Goal: Information Seeking & Learning: Learn about a topic

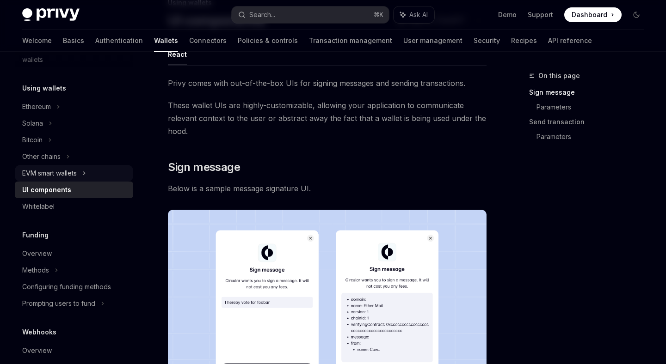
scroll to position [80, 0]
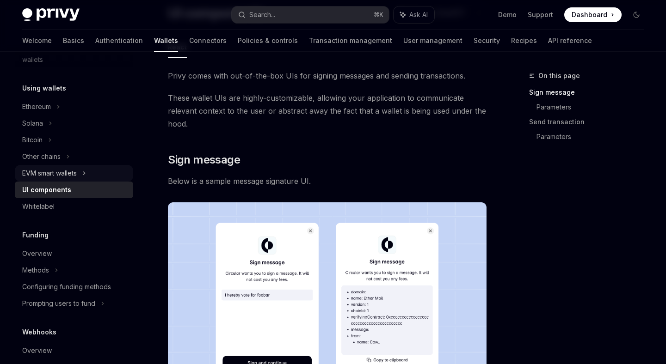
click at [108, 169] on div "EVM smart wallets" at bounding box center [74, 173] width 118 height 17
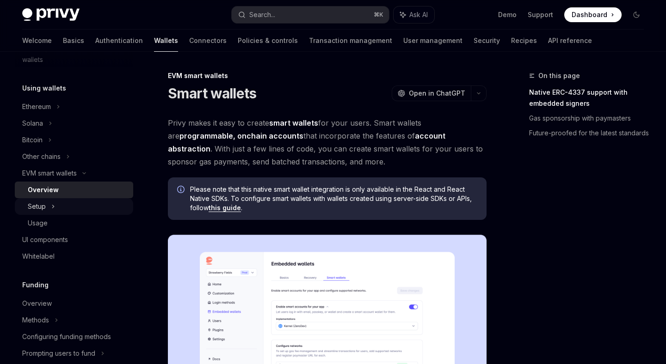
click at [98, 201] on div "Setup" at bounding box center [74, 206] width 118 height 17
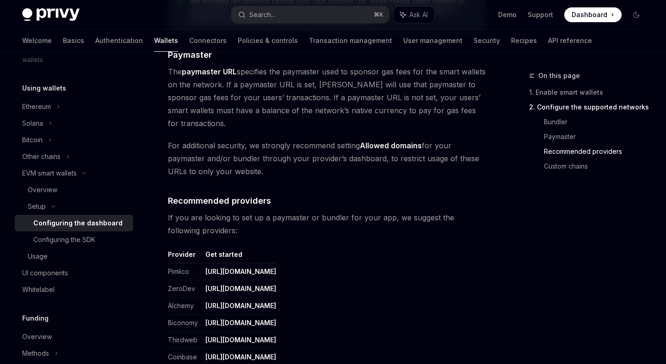
scroll to position [1043, 0]
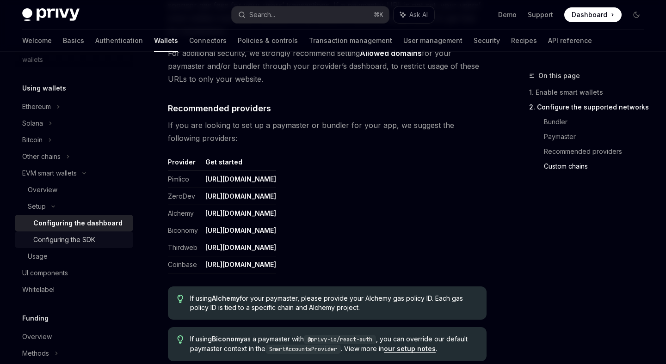
click at [126, 238] on div "Configuring the SDK" at bounding box center [80, 239] width 94 height 11
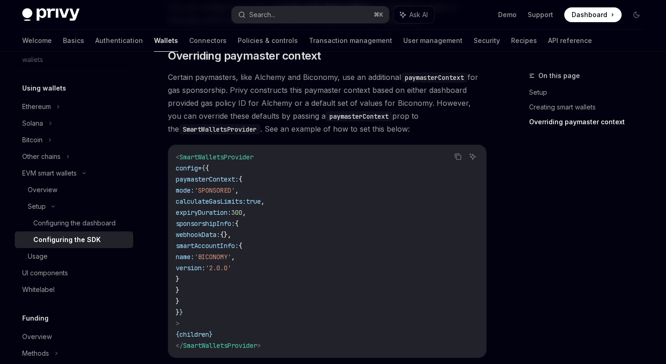
scroll to position [860, 0]
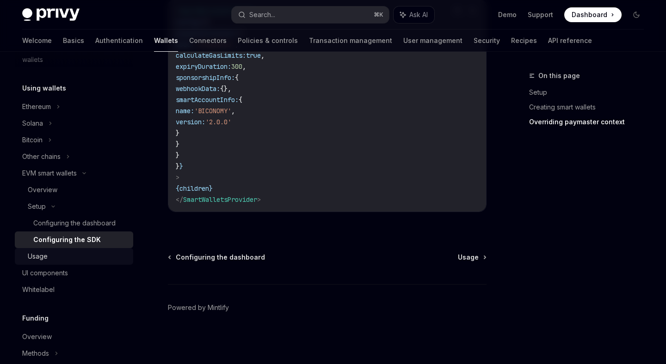
click at [99, 263] on link "Usage" at bounding box center [74, 256] width 118 height 17
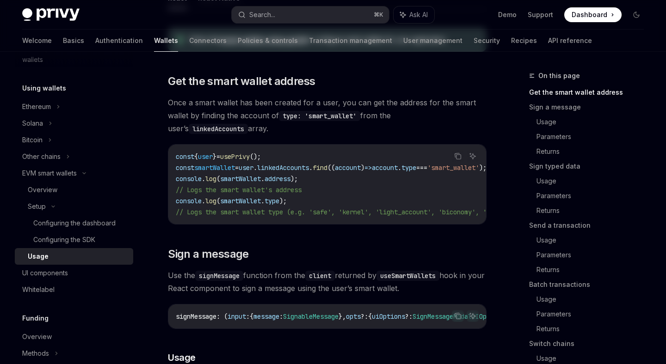
scroll to position [313, 0]
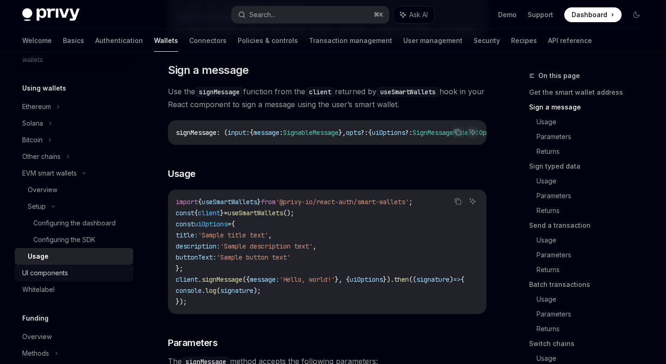
click at [96, 278] on div "UI components" at bounding box center [74, 273] width 105 height 11
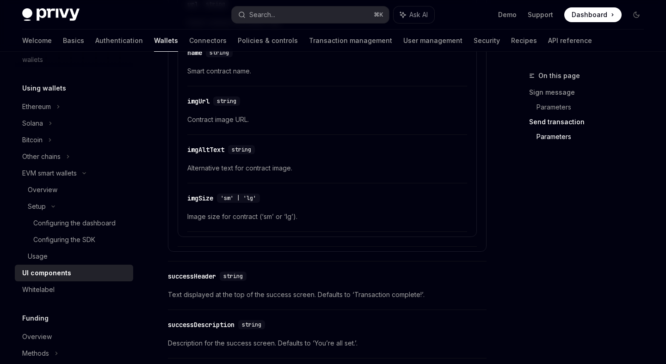
scroll to position [1575, 0]
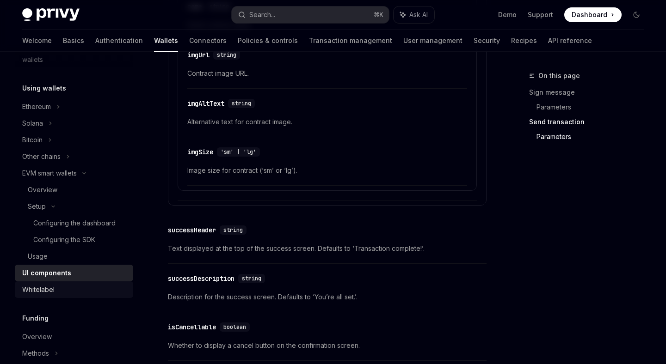
click at [117, 289] on div "Whitelabel" at bounding box center [74, 289] width 105 height 11
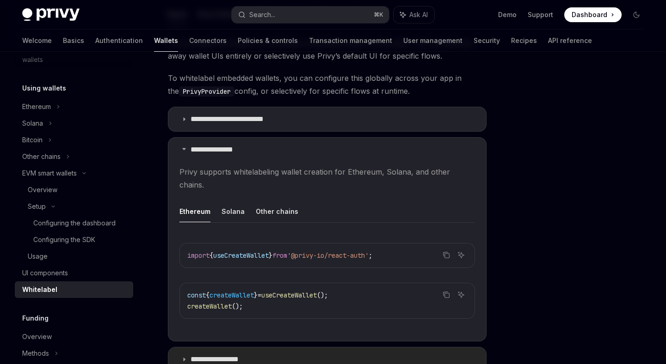
scroll to position [331, 0]
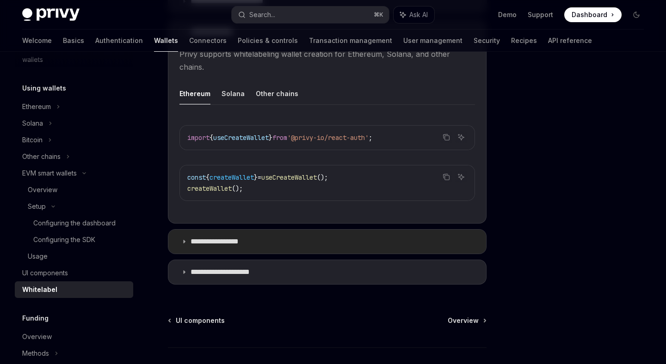
click at [270, 232] on summary "**********" at bounding box center [327, 242] width 318 height 24
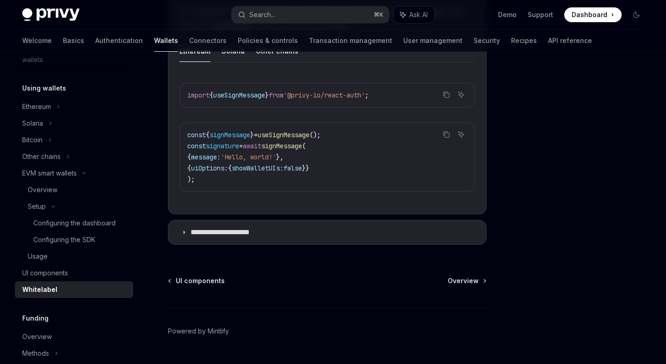
scroll to position [594, 0]
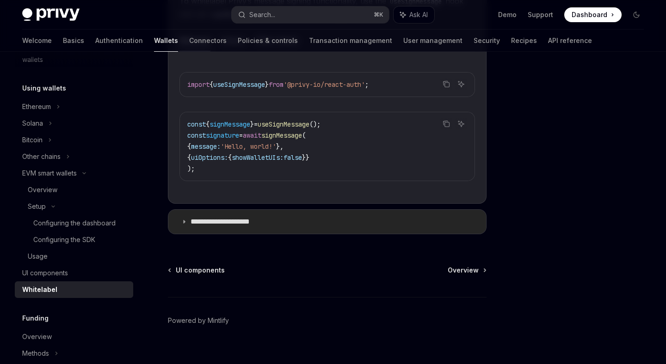
click at [274, 216] on summary "**********" at bounding box center [327, 222] width 318 height 24
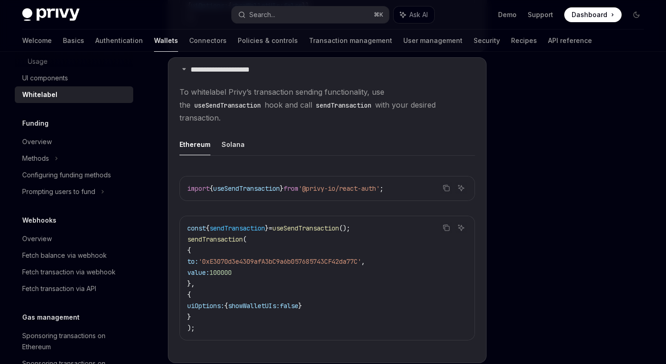
scroll to position [445, 0]
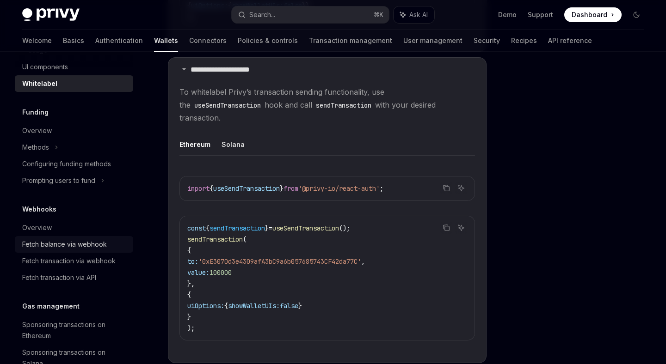
click at [122, 242] on div "Fetch balance via webhook" at bounding box center [74, 244] width 105 height 11
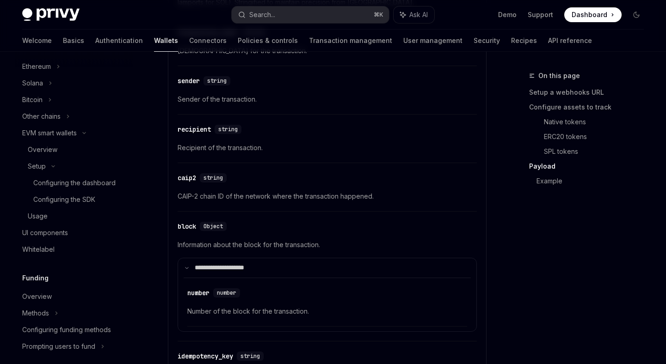
scroll to position [256, 0]
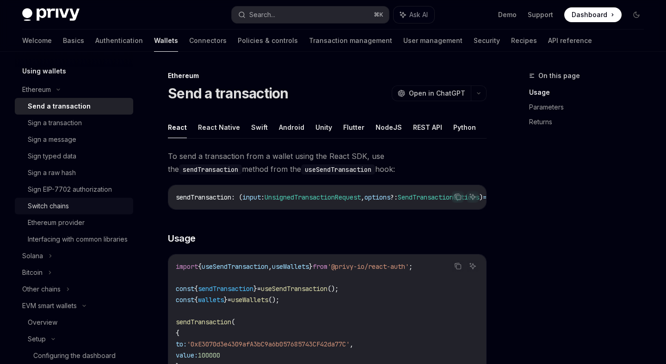
click at [104, 208] on div "Switch chains" at bounding box center [78, 206] width 100 height 11
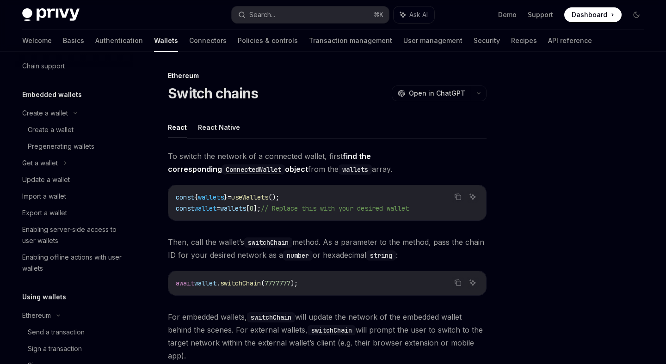
scroll to position [29, 0]
click at [87, 136] on link "Create a wallet" at bounding box center [74, 131] width 118 height 17
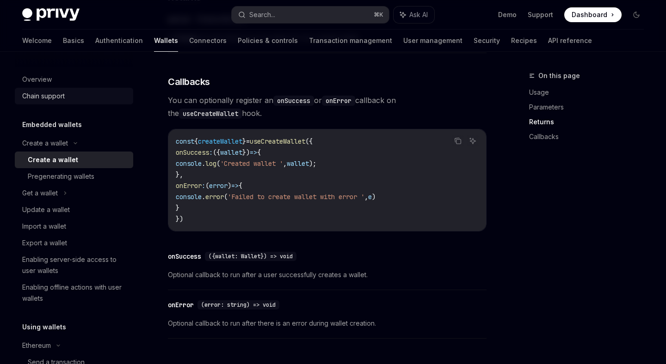
scroll to position [650, 0]
click at [56, 96] on div "Chain support" at bounding box center [43, 96] width 43 height 11
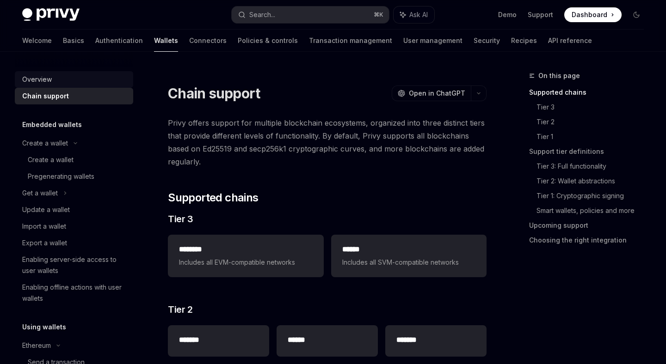
click at [66, 79] on div "Overview" at bounding box center [74, 79] width 105 height 11
type textarea "*"
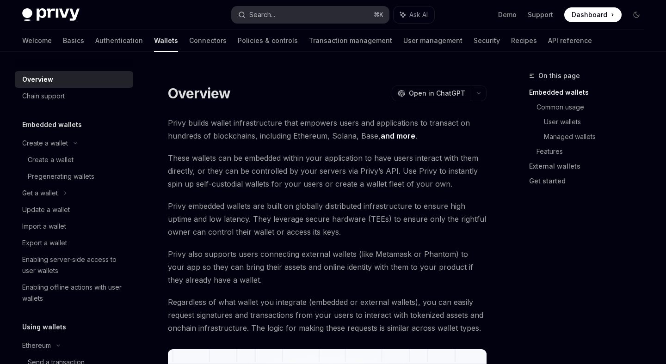
click at [351, 19] on button "Search... ⌘ K" at bounding box center [310, 14] width 157 height 17
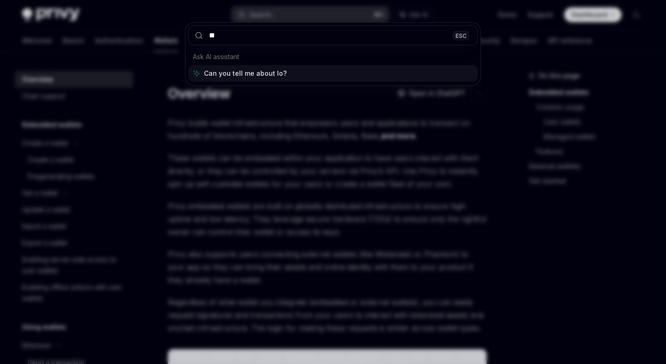
type input "***"
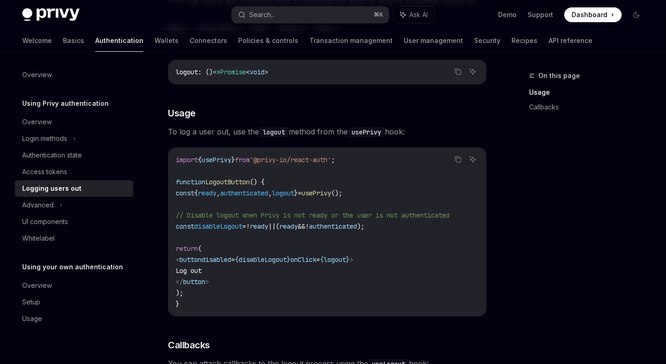
scroll to position [136, 0]
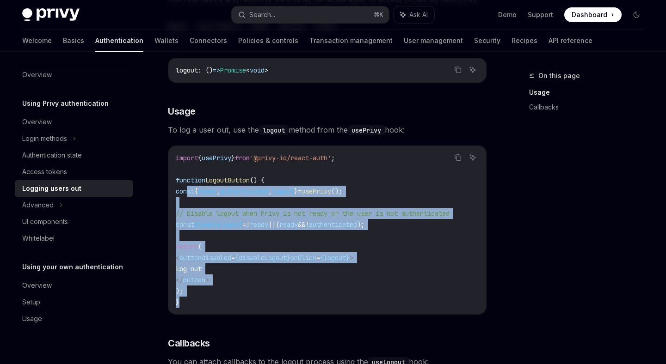
drag, startPoint x: 186, startPoint y: 194, endPoint x: 423, endPoint y: 319, distance: 268.0
click at [423, 319] on div "Copy Ask AI logout : () => Promise < void > ​ Usage To log a user out, use the …" at bounding box center [327, 311] width 319 height 524
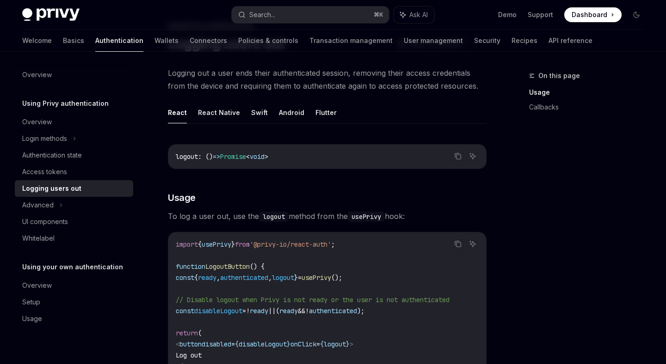
scroll to position [0, 0]
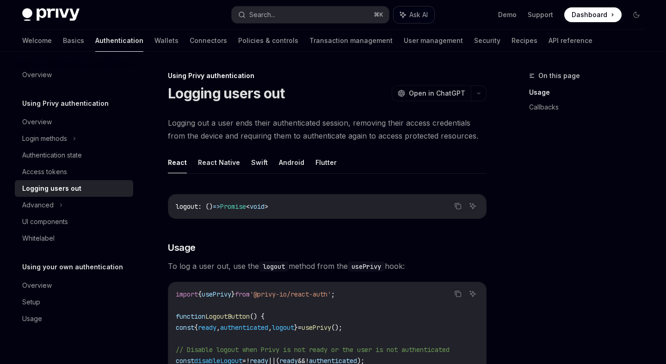
type textarea "*"
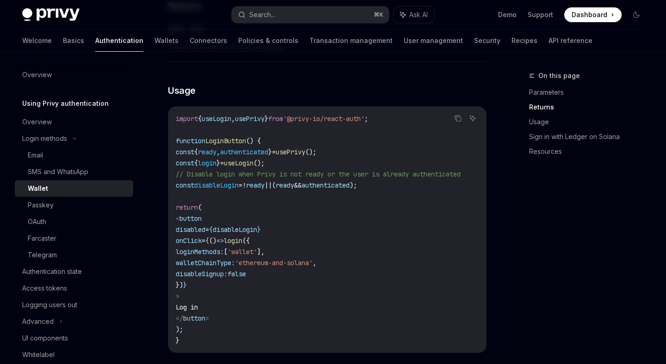
scroll to position [530, 0]
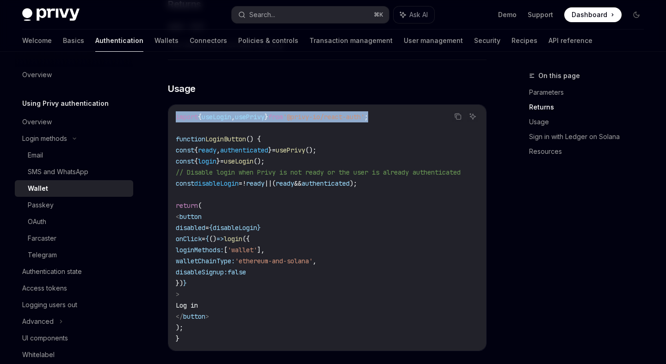
copy span "import { useLogin , usePrivy } from '@privy-io/react-auth' ;"
drag, startPoint x: 175, startPoint y: 121, endPoint x: 408, endPoint y: 123, distance: 232.6
click at [408, 123] on div "import { useLogin , usePrivy } from '@privy-io/react-auth' ; function LoginButt…" at bounding box center [327, 228] width 318 height 246
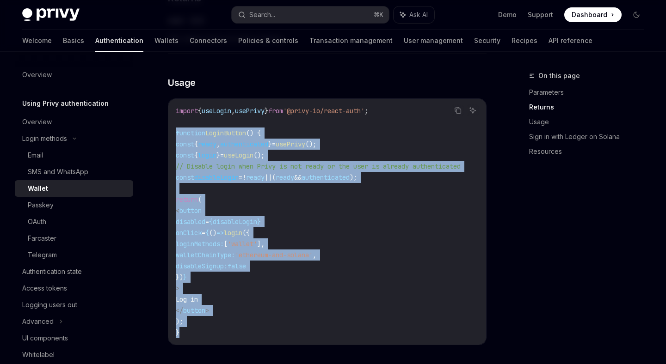
drag, startPoint x: 174, startPoint y: 135, endPoint x: 278, endPoint y: 346, distance: 235.1
click at [278, 345] on div "import { useLogin , usePrivy } from '@privy-io/react-auth' ; function LoginButt…" at bounding box center [327, 222] width 318 height 246
copy code "function LoginButton () { const { ready , authenticated } = usePrivy (); const …"
click at [295, 231] on code "import { useLogin , usePrivy } from '@privy-io/react-auth' ; function LoginButt…" at bounding box center [329, 221] width 307 height 233
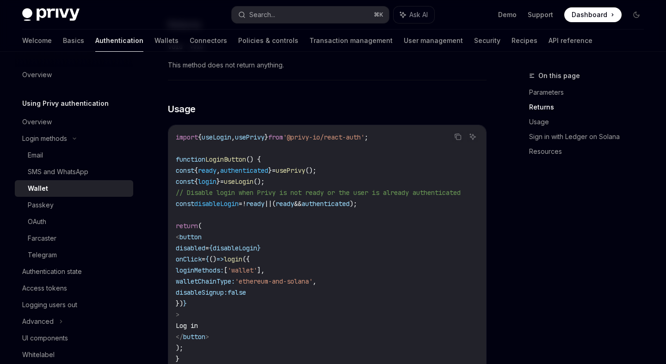
scroll to position [566, 0]
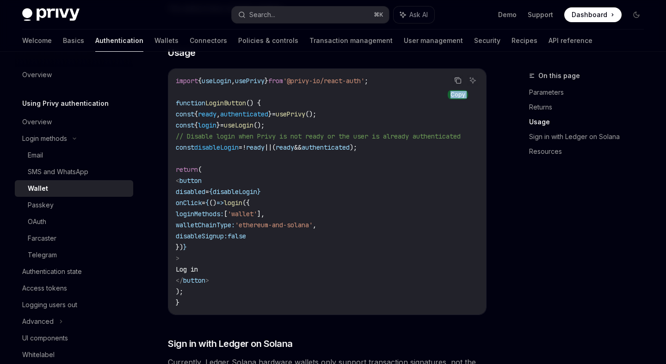
drag, startPoint x: 177, startPoint y: 84, endPoint x: 458, endPoint y: 84, distance: 280.7
click at [458, 84] on div "Copy Ask AI import { useLogin , usePrivy } from '@privy-io/react-auth' ; functi…" at bounding box center [327, 191] width 319 height 247
click at [387, 91] on code "import { useLogin , usePrivy } from '@privy-io/react-auth' ; function LoginButt…" at bounding box center [329, 191] width 307 height 233
click at [364, 81] on span "'@privy-io/react-auth'" at bounding box center [323, 81] width 81 height 8
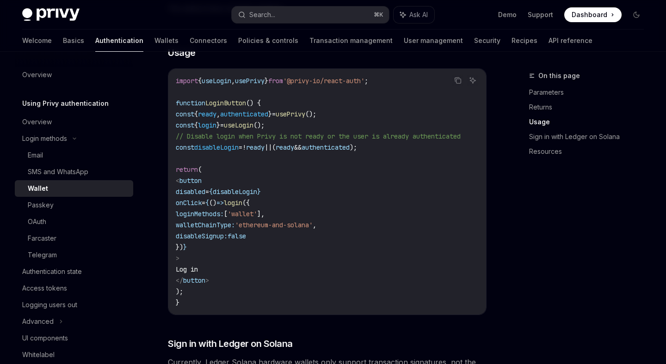
click at [364, 81] on span "'@privy-io/react-auth'" at bounding box center [323, 81] width 81 height 8
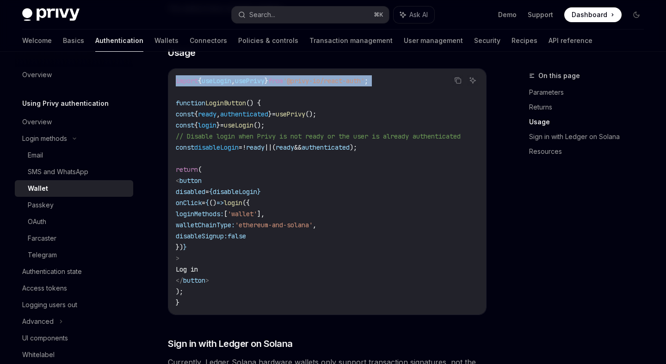
copy code "import { useLogin , usePrivy } from '@privy-io/react-auth' ;"
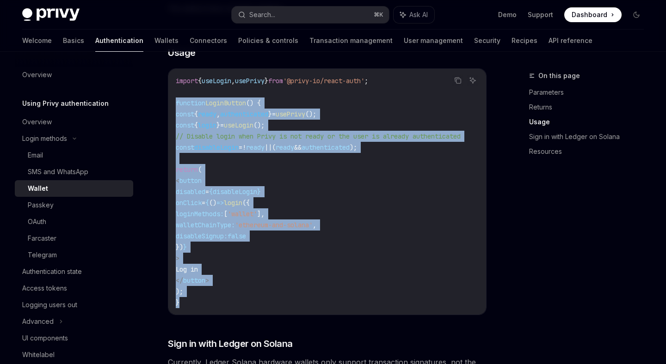
drag, startPoint x: 177, startPoint y: 106, endPoint x: 213, endPoint y: 311, distance: 207.9
click at [213, 308] on code "import { useLogin , usePrivy } from '@privy-io/react-auth' ; function LoginButt…" at bounding box center [329, 191] width 307 height 233
copy code "function LoginButton () { const { ready , authenticated } = usePrivy (); const …"
click at [304, 132] on code "import { useLogin , usePrivy } from '@privy-io/react-auth' ; function LoginButt…" at bounding box center [329, 191] width 307 height 233
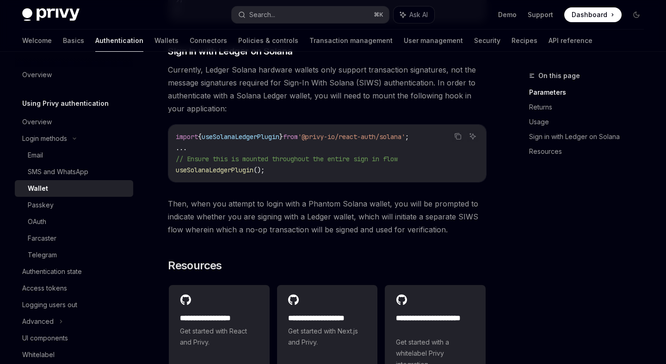
scroll to position [1023, 0]
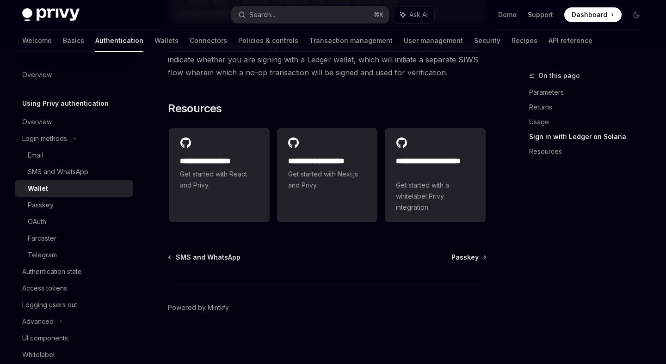
click at [193, 263] on div "SMS and WhatsApp Passkey Powered by [PERSON_NAME]" at bounding box center [327, 308] width 319 height 111
click at [197, 258] on span "SMS and WhatsApp" at bounding box center [208, 257] width 65 height 9
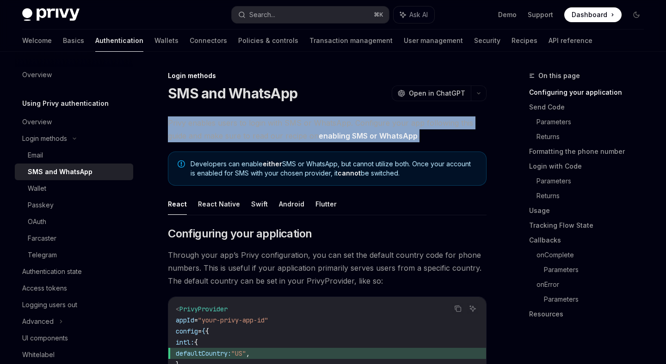
drag, startPoint x: 170, startPoint y: 124, endPoint x: 476, endPoint y: 142, distance: 306.6
click at [476, 142] on span "Privy enables users to login with SMS or WhatsApp. Configure your app following…" at bounding box center [327, 130] width 319 height 26
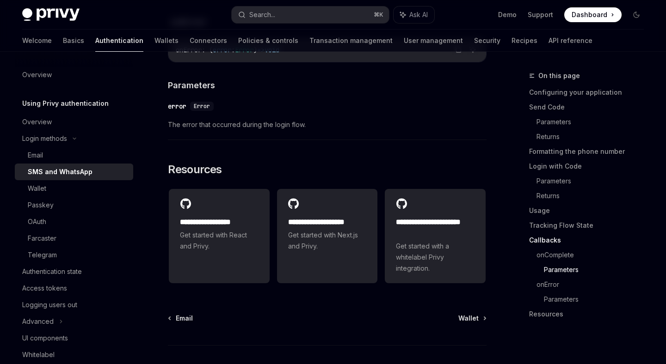
scroll to position [2367, 0]
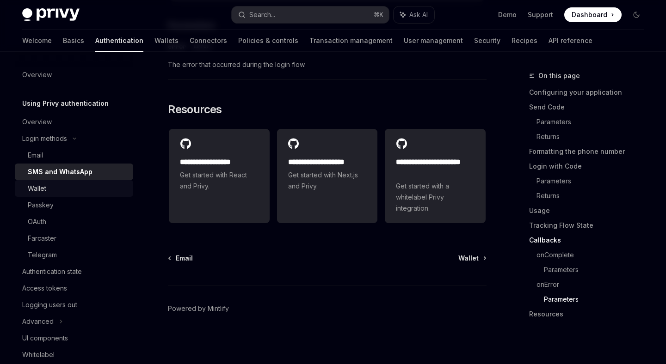
click at [96, 190] on div "Wallet" at bounding box center [78, 188] width 100 height 11
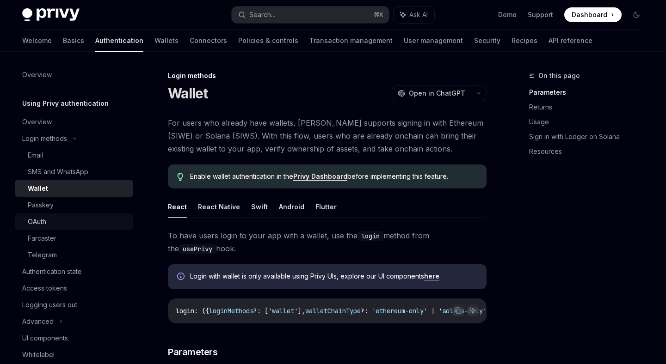
click at [91, 222] on div "OAuth" at bounding box center [78, 221] width 100 height 11
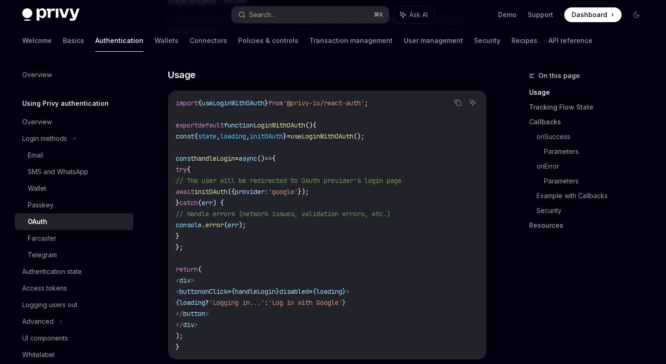
scroll to position [561, 0]
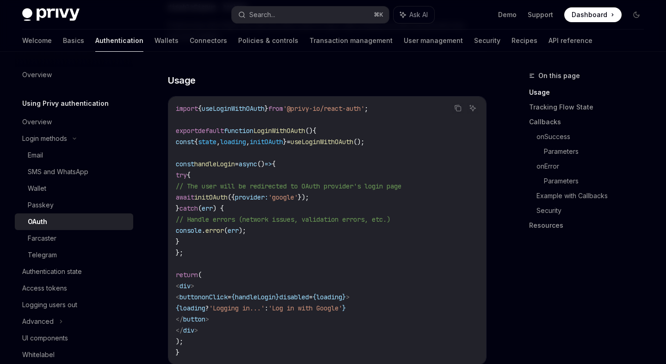
drag, startPoint x: 183, startPoint y: 129, endPoint x: 480, endPoint y: 228, distance: 313.5
click at [480, 228] on div "import { useLoginWithOAuth } from '@privy-io/react-auth' ; export default funct…" at bounding box center [327, 231] width 318 height 268
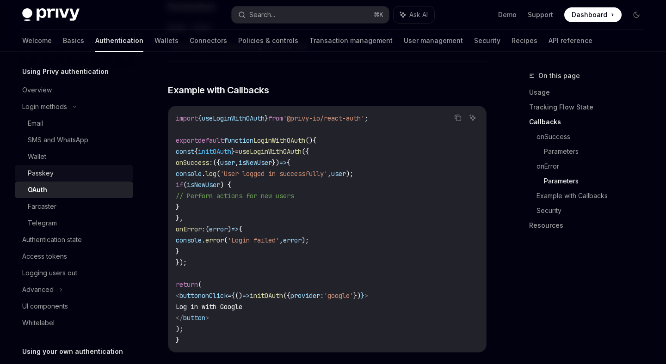
scroll to position [42, 0]
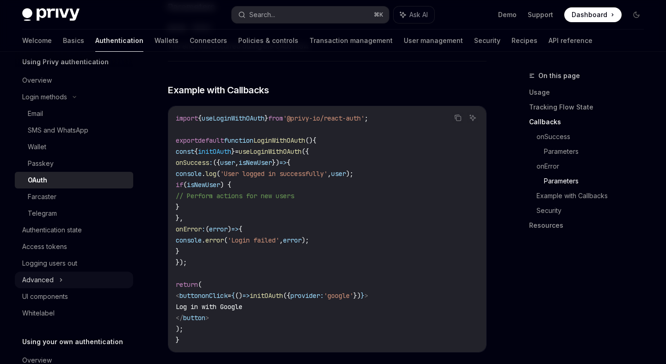
click at [61, 282] on icon at bounding box center [61, 280] width 4 height 11
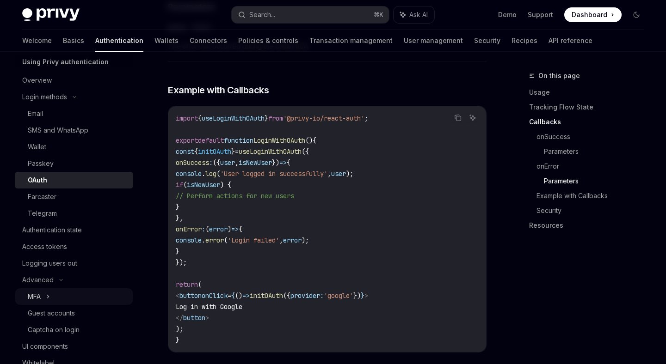
click at [43, 301] on div "MFA" at bounding box center [74, 297] width 118 height 17
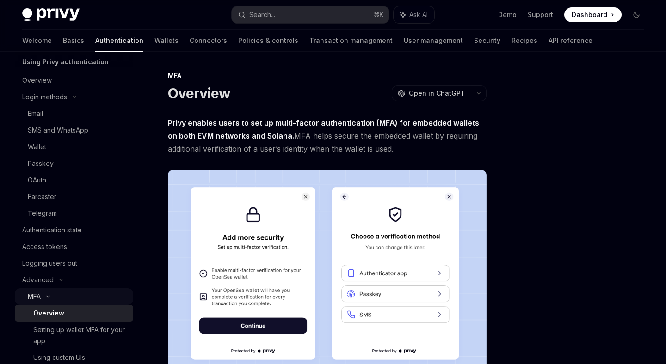
click at [44, 296] on icon at bounding box center [48, 297] width 11 height 4
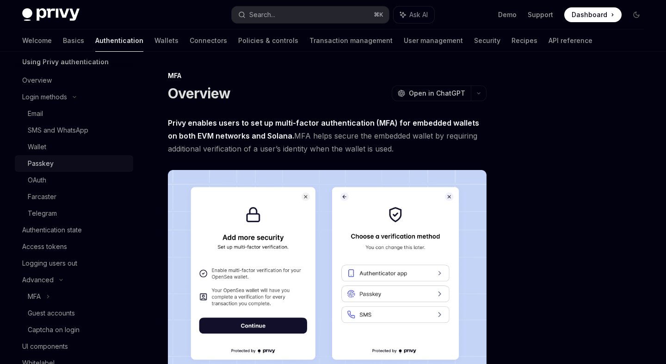
click at [59, 167] on div "Passkey" at bounding box center [78, 163] width 100 height 11
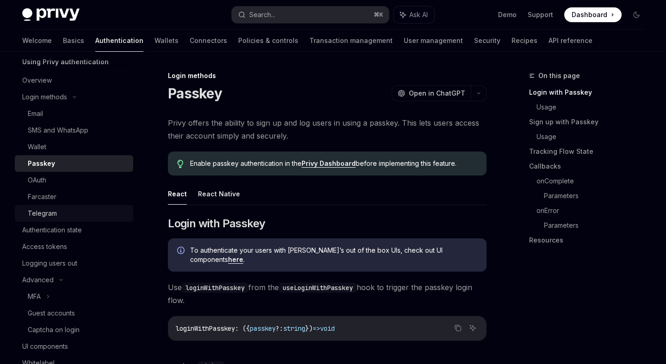
click at [68, 210] on div "Telegram" at bounding box center [78, 213] width 100 height 11
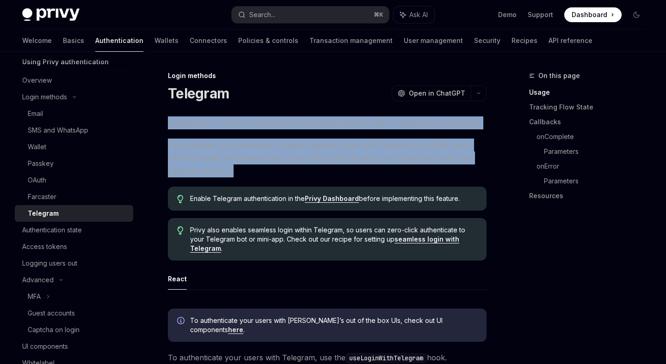
drag, startPoint x: 165, startPoint y: 122, endPoint x: 479, endPoint y: 167, distance: 317.3
click at [479, 167] on span "Privy enables your application to easily integrate Login with Telegram in multi…" at bounding box center [327, 158] width 319 height 39
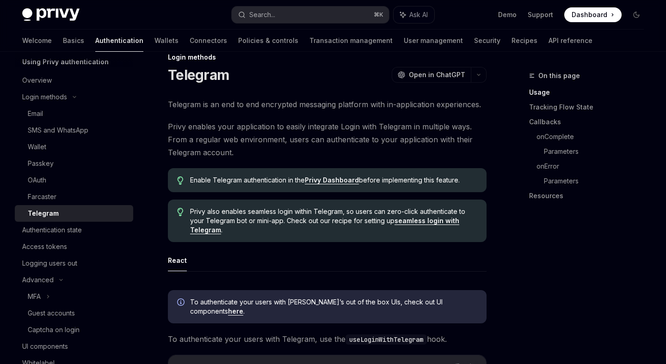
scroll to position [16, 0]
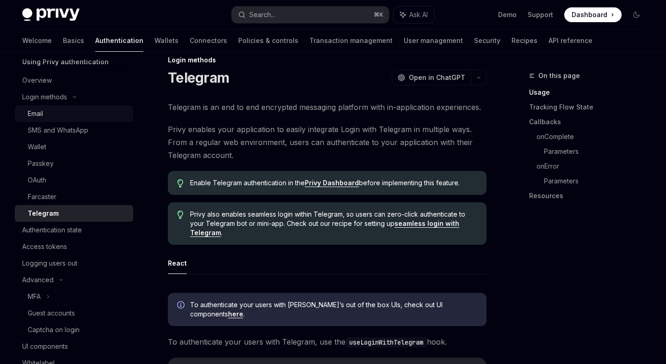
click at [100, 118] on div "Email" at bounding box center [78, 113] width 100 height 11
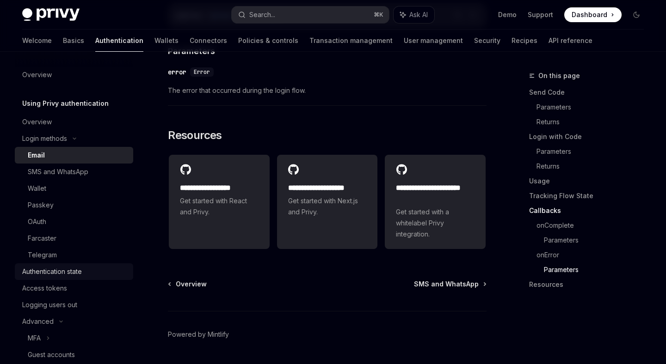
scroll to position [1855, 0]
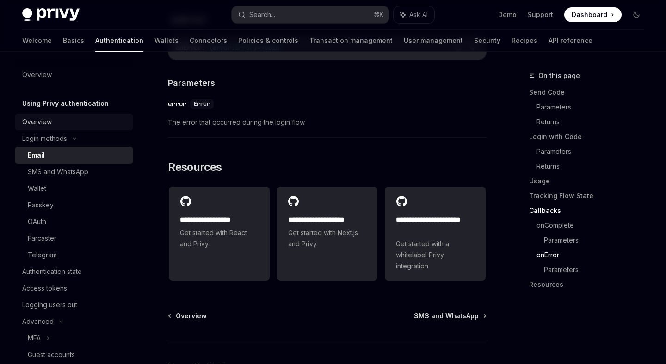
click at [80, 129] on link "Overview" at bounding box center [74, 122] width 118 height 17
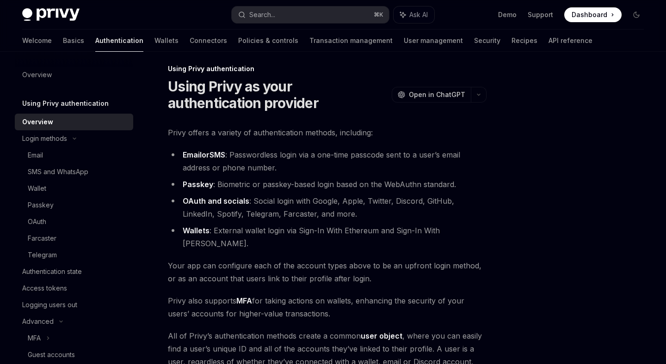
scroll to position [7, 0]
click at [243, 156] on li "Email or SMS : Passwordless login via a one-time passcode sent to a user’s emai…" at bounding box center [327, 161] width 319 height 26
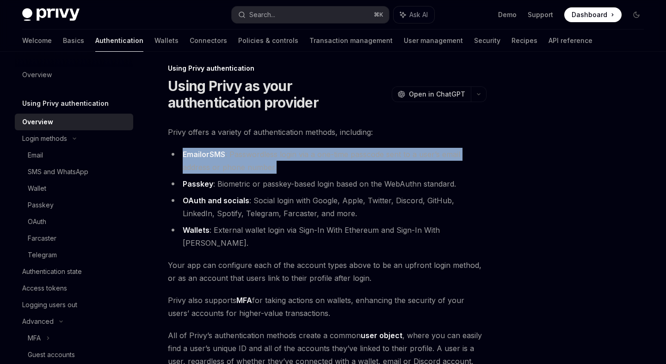
click at [288, 225] on li "Wallets : External wallet login via Sign-In With Ethereum and Sign-In With [PER…" at bounding box center [327, 237] width 319 height 26
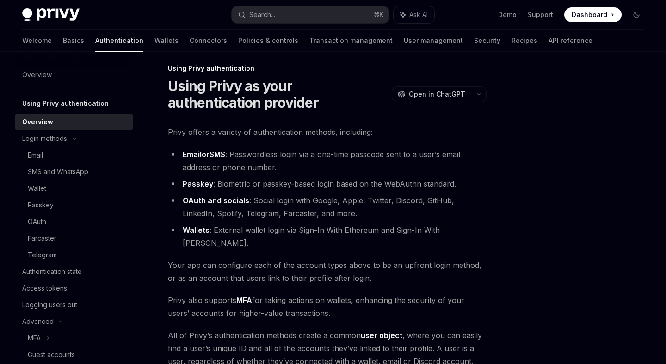
click at [288, 225] on li "Wallets : External wallet login via Sign-In With Ethereum and Sign-In With [PER…" at bounding box center [327, 237] width 319 height 26
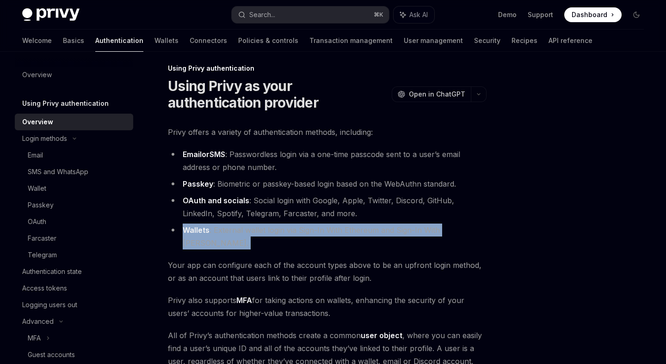
scroll to position [163, 0]
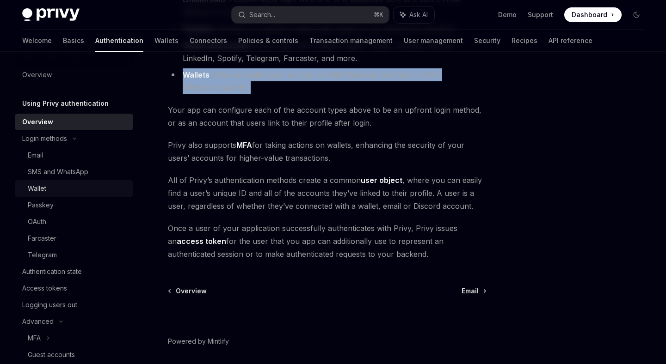
click at [77, 192] on div "Wallet" at bounding box center [78, 188] width 100 height 11
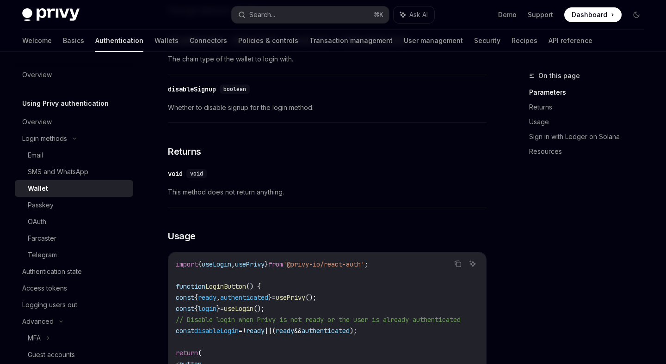
scroll to position [330, 0]
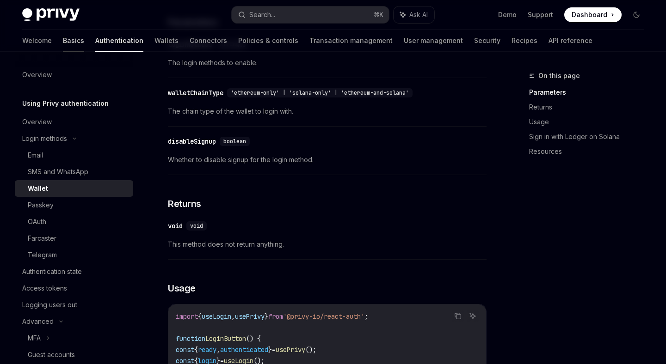
click at [63, 38] on link "Basics" at bounding box center [73, 41] width 21 height 22
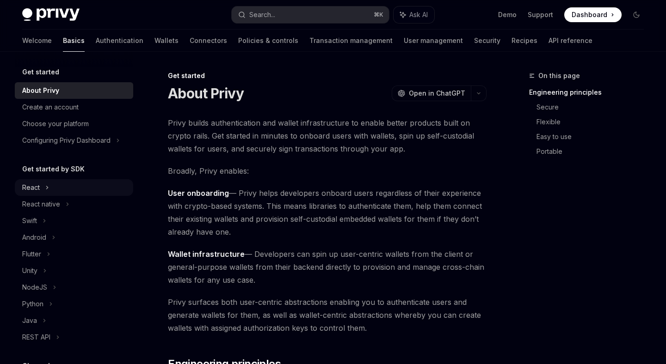
click at [74, 187] on div "React" at bounding box center [74, 187] width 118 height 17
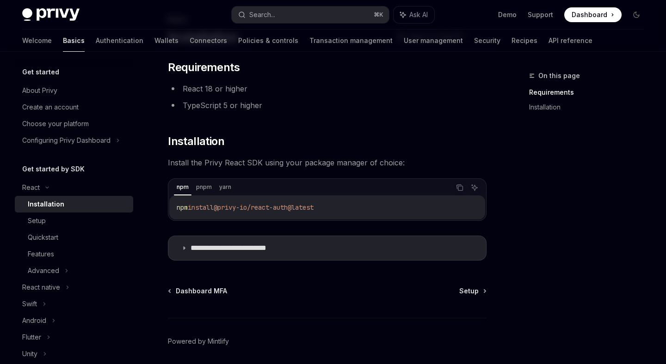
scroll to position [55, 0]
click at [478, 290] on span "Setup" at bounding box center [468, 292] width 19 height 9
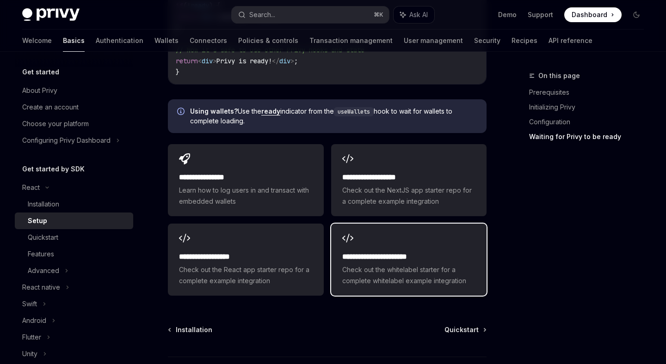
scroll to position [1192, 0]
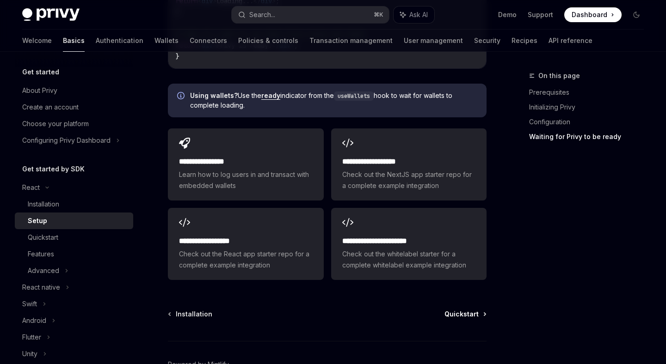
click at [475, 313] on span "Quickstart" at bounding box center [461, 314] width 34 height 9
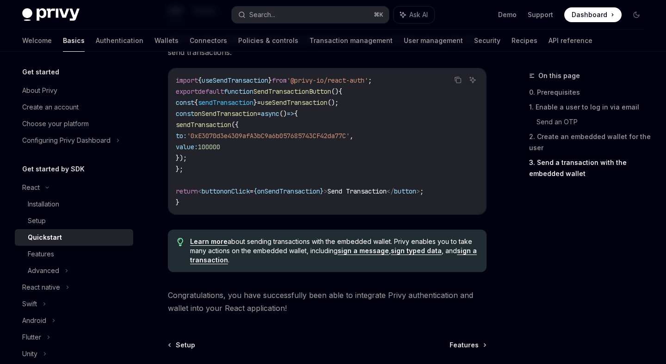
scroll to position [959, 0]
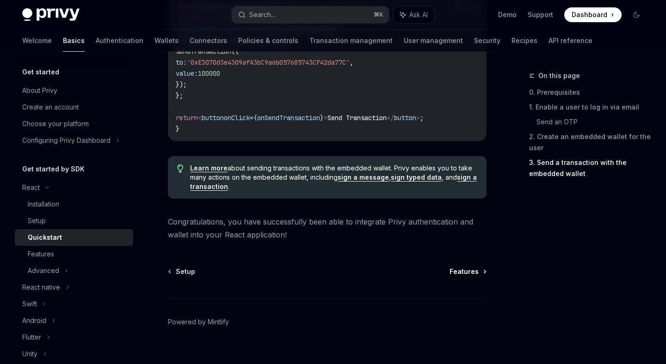
click at [465, 274] on span "Features" at bounding box center [463, 271] width 29 height 9
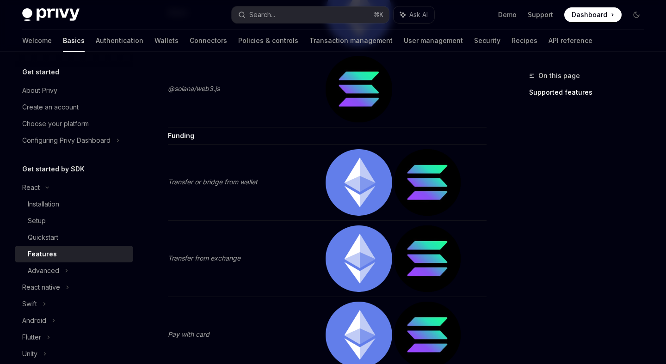
scroll to position [2016, 0]
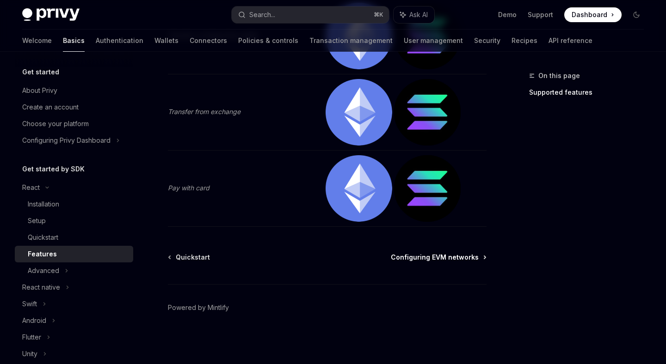
click at [441, 258] on span "Configuring EVM networks" at bounding box center [435, 257] width 88 height 9
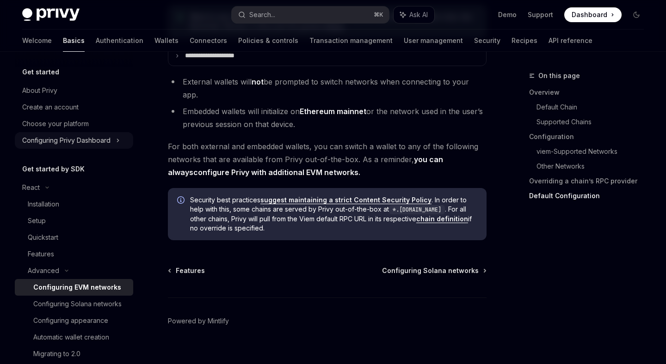
click at [112, 139] on div "Configuring Privy Dashboard" at bounding box center [74, 140] width 118 height 17
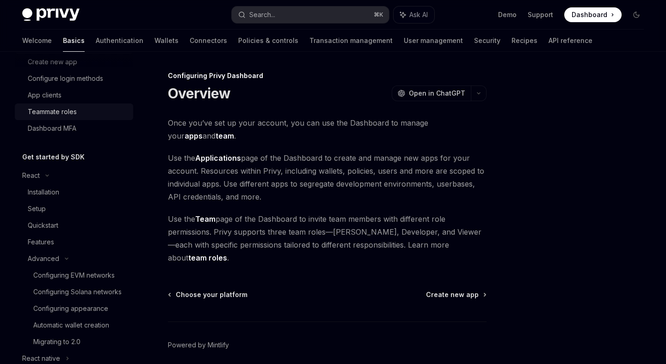
scroll to position [312, 0]
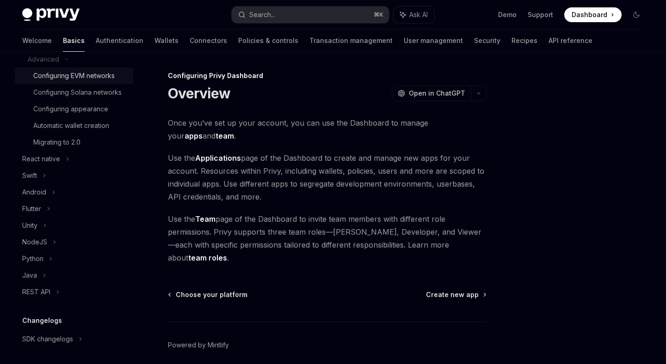
click at [104, 74] on div "Configuring EVM networks" at bounding box center [73, 75] width 81 height 11
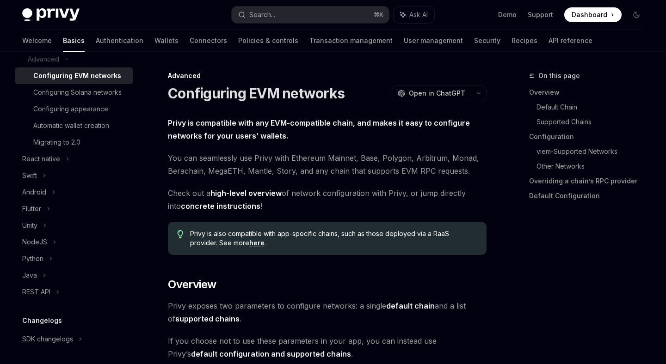
type textarea "*"
